Goal: Information Seeking & Learning: Learn about a topic

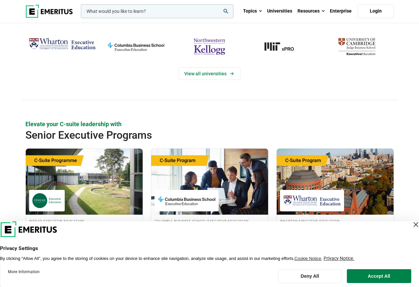
scroll to position [258, 0]
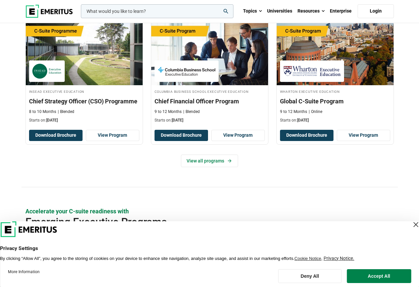
click at [411, 223] on div "Close Layer" at bounding box center [415, 224] width 9 height 9
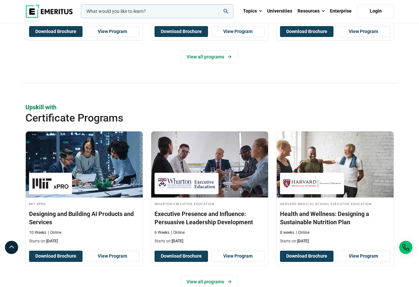
scroll to position [616, 0]
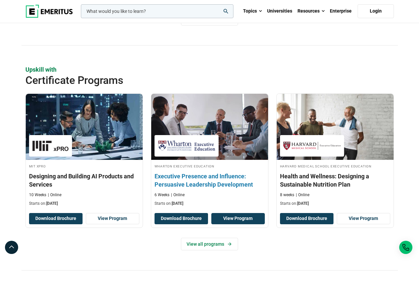
click at [229, 219] on link "View Program" at bounding box center [237, 218] width 53 height 11
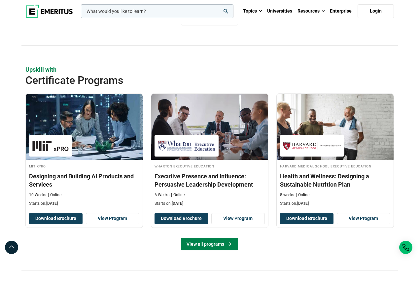
click at [211, 246] on link "View all programs" at bounding box center [209, 244] width 57 height 13
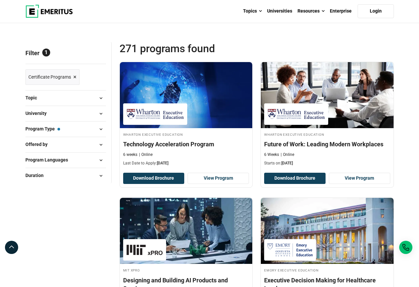
scroll to position [115, 0]
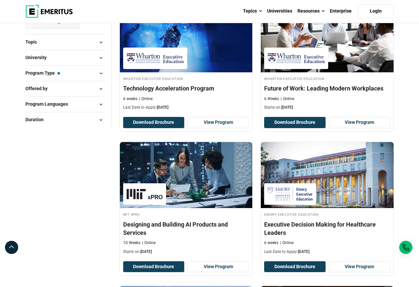
click at [57, 72] on span "Program Type — Certificate Programs" at bounding box center [42, 72] width 35 height 7
click at [99, 72] on span at bounding box center [101, 73] width 10 height 10
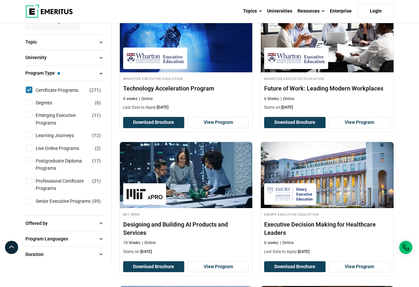
click at [29, 149] on input "Live Online Programs ( 2 )" at bounding box center [29, 147] width 7 height 7
checkbox input "true"
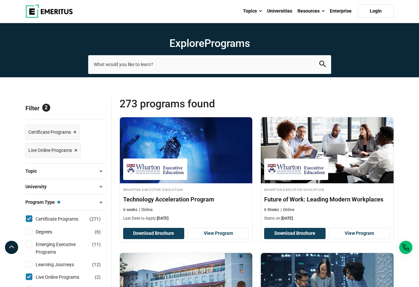
scroll to position [11, 0]
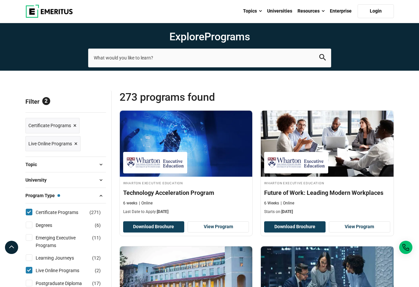
click at [30, 268] on input "Live Online Programs ( 2 )" at bounding box center [29, 270] width 7 height 7
checkbox input "false"
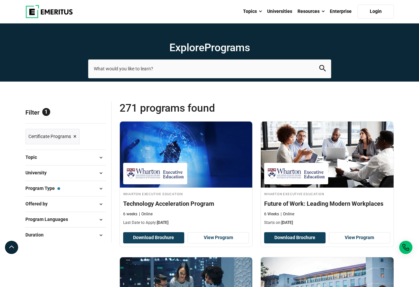
click at [81, 222] on button "Program Languages" at bounding box center [65, 219] width 80 height 10
click at [52, 238] on link "English" at bounding box center [50, 236] width 28 height 7
checkbox input "true"
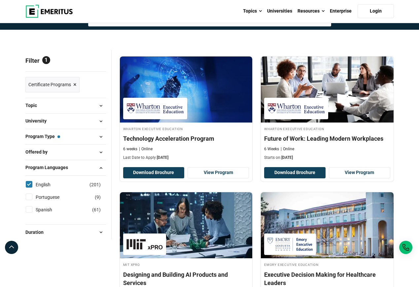
click at [81, 230] on button "Duration" at bounding box center [65, 232] width 80 height 10
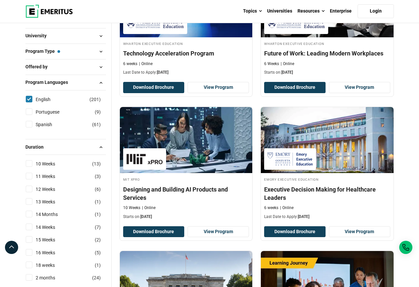
scroll to position [158, 0]
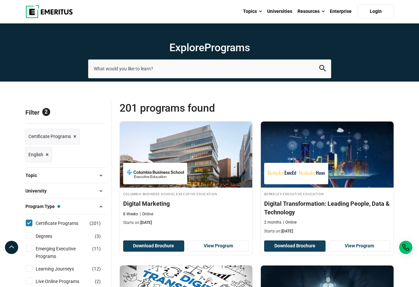
click at [69, 179] on button "Topic" at bounding box center [65, 175] width 80 height 10
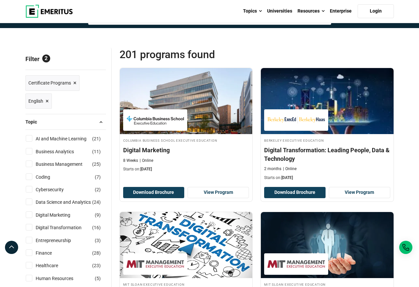
scroll to position [166, 0]
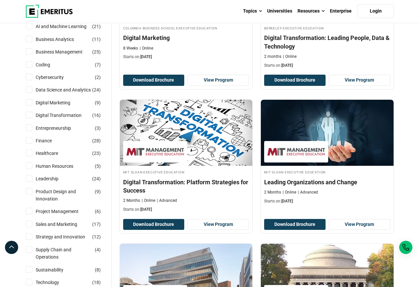
click at [28, 178] on input "Leadership ( 24 )" at bounding box center [29, 178] width 7 height 7
checkbox input "true"
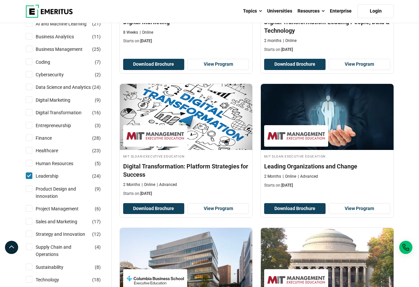
scroll to position [179, 0]
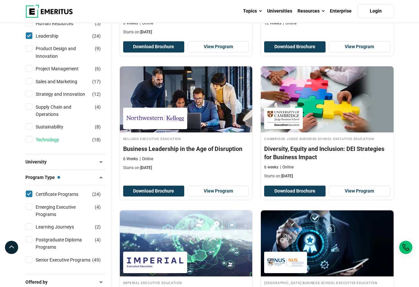
scroll to position [326, 0]
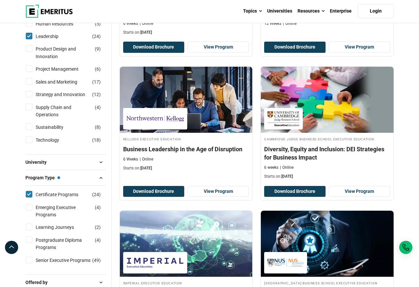
click at [27, 96] on input "Strategy and Innovation ( 12 )" at bounding box center [29, 94] width 7 height 7
checkbox input "true"
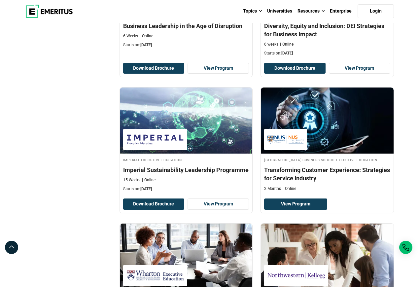
scroll to position [986, 0]
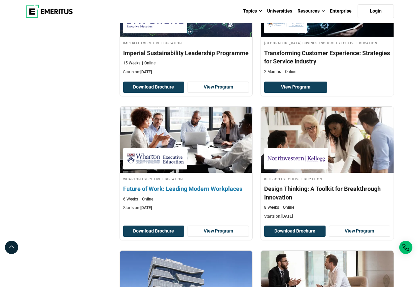
click at [185, 196] on div "6 Weeks Online" at bounding box center [186, 199] width 126 height 6
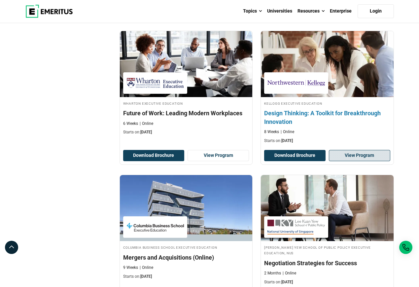
scroll to position [1169, 0]
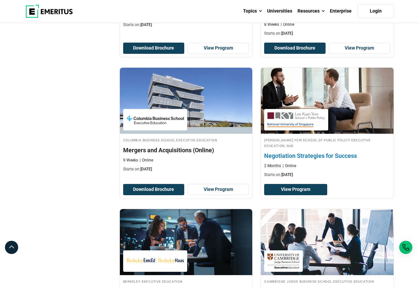
click at [349, 163] on div "2 Months Online" at bounding box center [327, 166] width 126 height 6
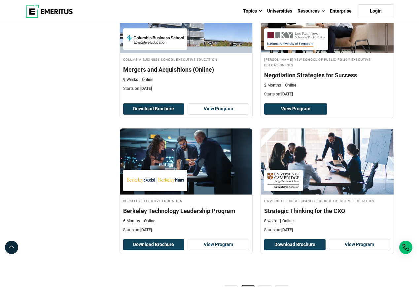
scroll to position [1262, 0]
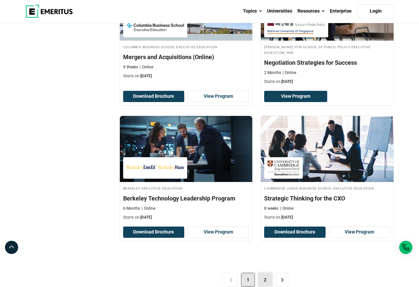
click at [260, 277] on link "2" at bounding box center [265, 279] width 14 height 14
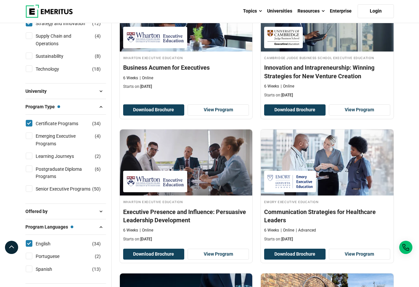
scroll to position [415, 0]
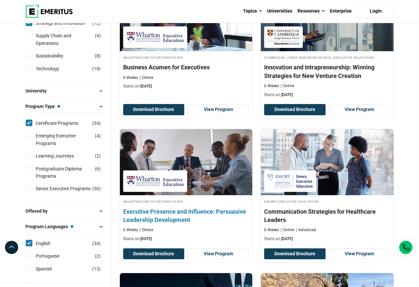
click at [160, 218] on h4 "Executive Presence and Influence: Persuasive Leadership Development" at bounding box center [186, 215] width 126 height 16
